Goal: Task Accomplishment & Management: Use online tool/utility

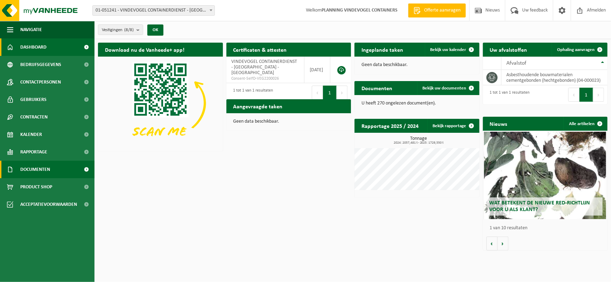
click at [38, 169] on span "Documenten" at bounding box center [35, 169] width 30 height 17
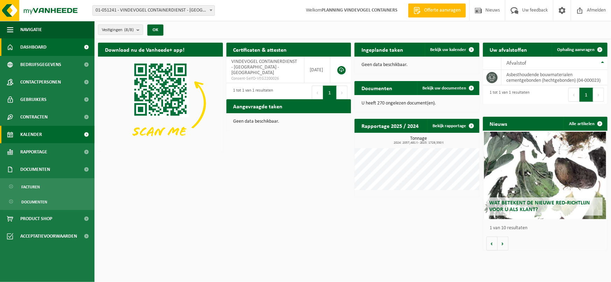
click at [33, 136] on span "Kalender" at bounding box center [31, 134] width 22 height 17
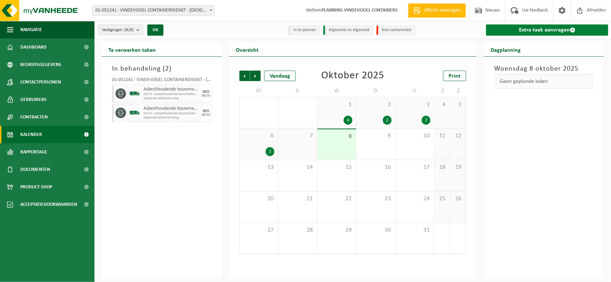
click at [541, 31] on link "Extra taak aanvragen" at bounding box center [547, 29] width 122 height 11
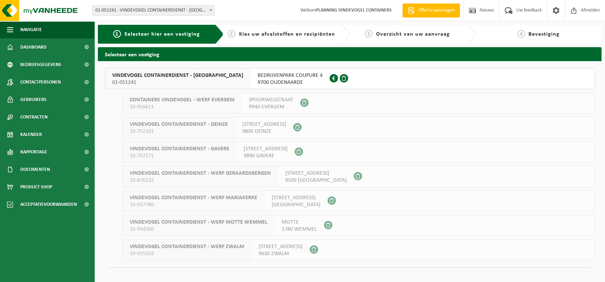
click at [208, 80] on span "01-051241" at bounding box center [177, 82] width 131 height 7
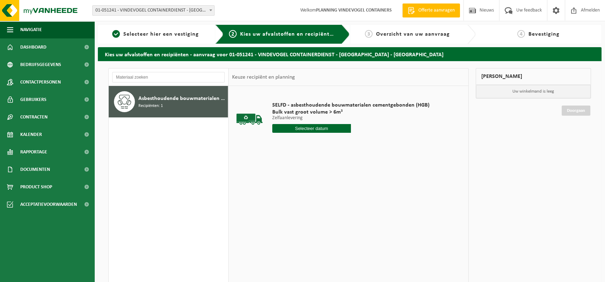
click at [314, 128] on input "text" at bounding box center [311, 128] width 79 height 9
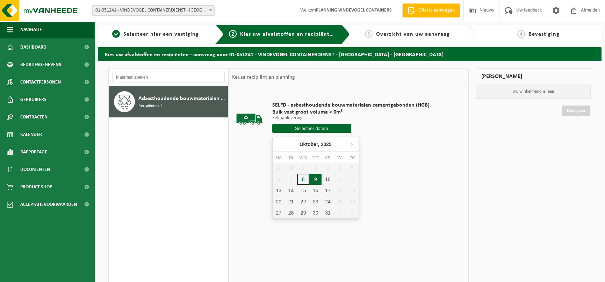
click at [314, 181] on div "9" at bounding box center [315, 179] width 12 height 11
type input "Van 2025-10-09"
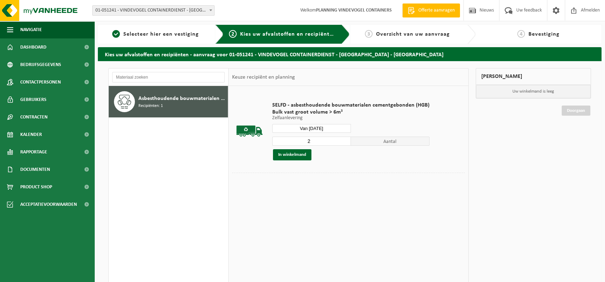
type input "2"
click at [343, 140] on input "2" at bounding box center [311, 141] width 79 height 9
click at [302, 153] on button "In winkelmand" at bounding box center [292, 154] width 38 height 11
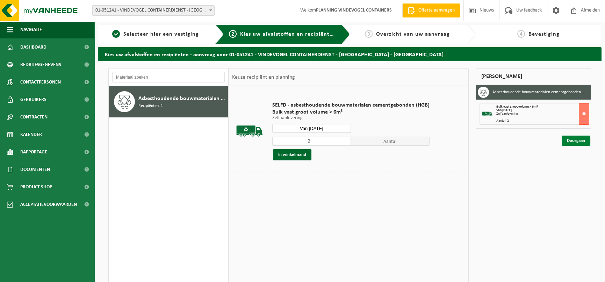
click at [580, 137] on link "Doorgaan" at bounding box center [576, 141] width 29 height 10
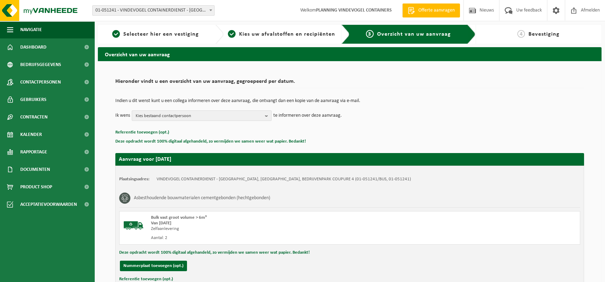
scroll to position [53, 0]
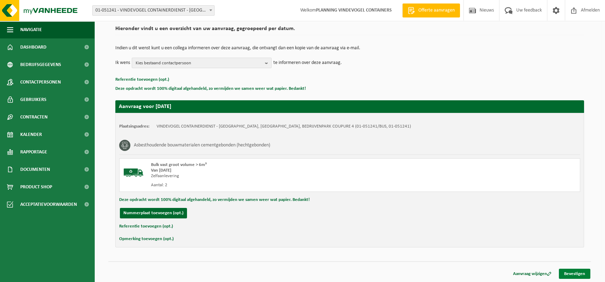
click at [576, 270] on link "Bevestigen" at bounding box center [574, 274] width 31 height 10
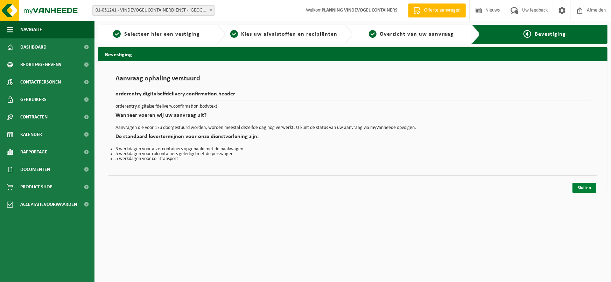
click at [586, 186] on link "Sluiten" at bounding box center [584, 188] width 24 height 10
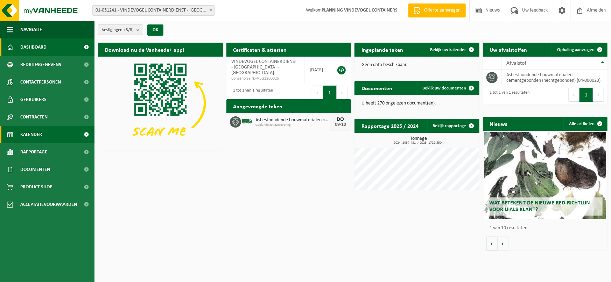
click at [43, 135] on link "Kalender" at bounding box center [47, 134] width 94 height 17
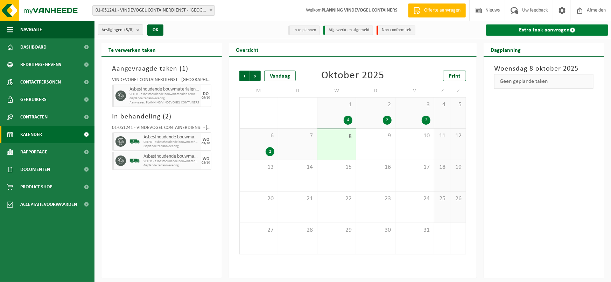
click at [528, 31] on link "Extra taak aanvragen" at bounding box center [547, 29] width 122 height 11
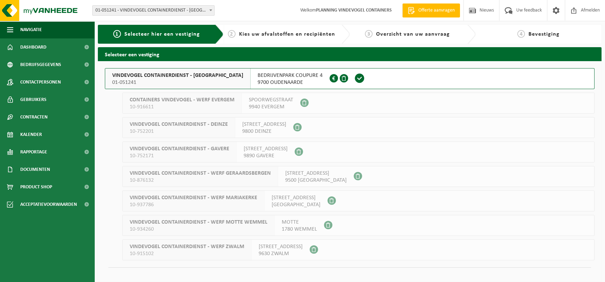
click at [223, 83] on span "01-051241" at bounding box center [177, 82] width 131 height 7
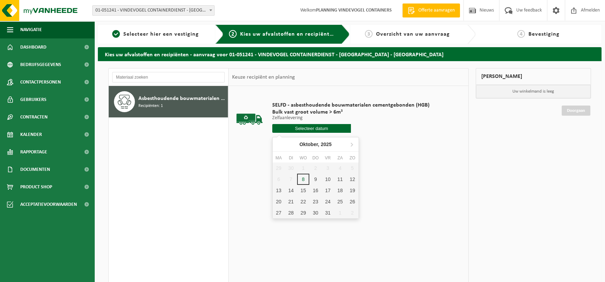
click at [322, 129] on input "text" at bounding box center [311, 128] width 79 height 9
click at [316, 181] on div "9" at bounding box center [315, 179] width 12 height 11
type input "Van 2025-10-09"
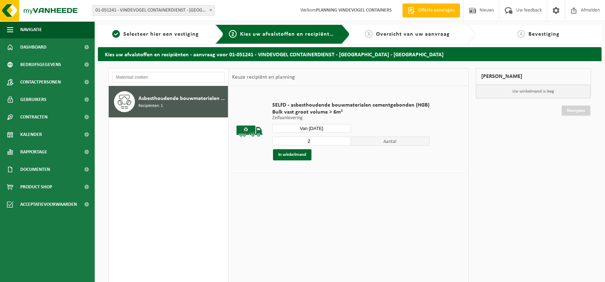
type input "2"
click at [344, 139] on input "2" at bounding box center [311, 141] width 79 height 9
click at [304, 154] on button "In winkelmand" at bounding box center [292, 154] width 38 height 11
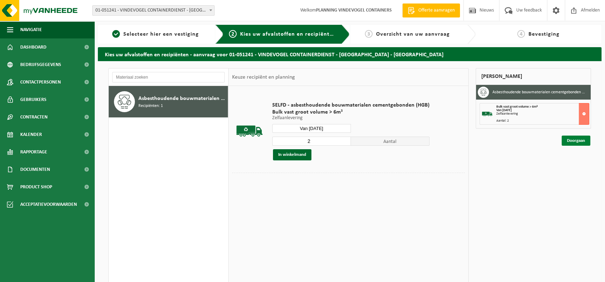
click at [584, 142] on link "Doorgaan" at bounding box center [576, 141] width 29 height 10
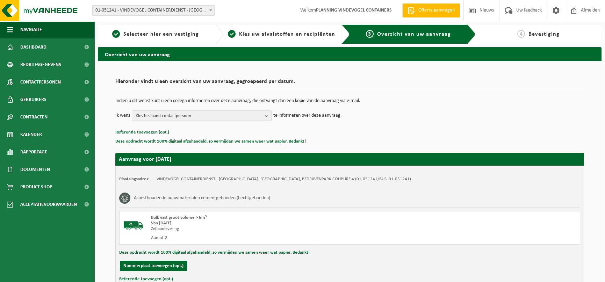
scroll to position [53, 0]
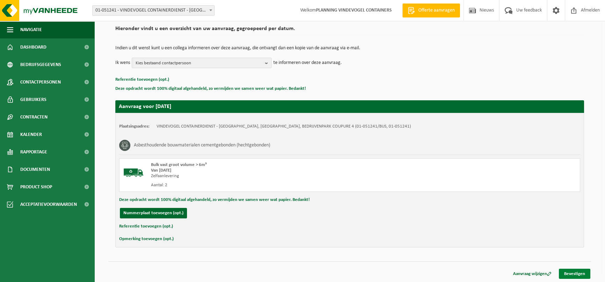
click at [572, 270] on link "Bevestigen" at bounding box center [574, 274] width 31 height 10
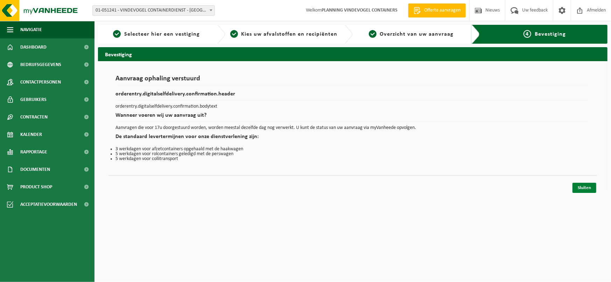
click at [574, 187] on link "Sluiten" at bounding box center [584, 188] width 24 height 10
